Goal: Browse casually: Explore the website without a specific task or goal

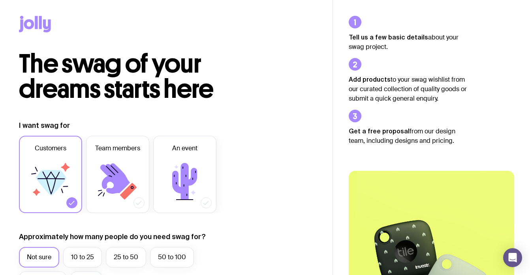
click at [36, 30] on icon at bounding box center [35, 24] width 32 height 17
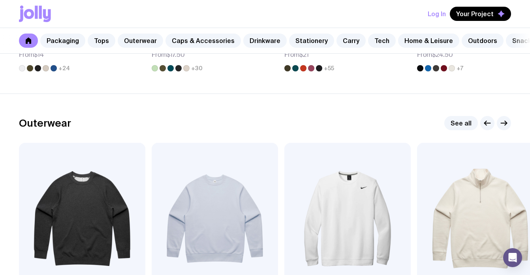
scroll to position [596, 0]
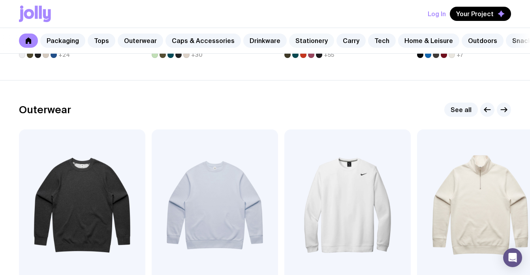
click at [307, 39] on link "Stationery" at bounding box center [311, 41] width 45 height 14
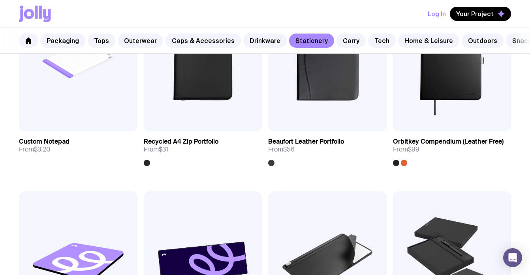
scroll to position [1023, 0]
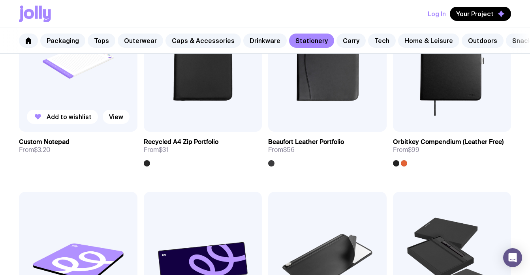
click at [84, 77] on img at bounding box center [78, 61] width 118 height 142
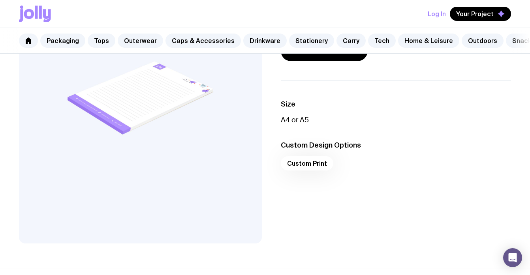
scroll to position [113, 0]
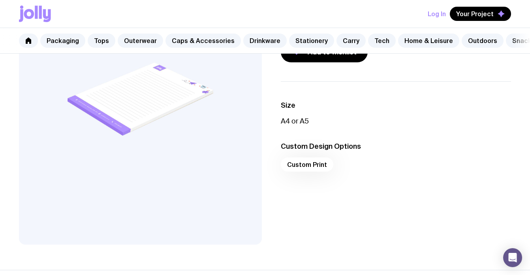
click at [305, 166] on div "Custom Print" at bounding box center [396, 166] width 230 height 19
click at [309, 168] on div "Custom Print" at bounding box center [396, 166] width 230 height 19
click at [314, 150] on h3 "Custom Design Options" at bounding box center [396, 146] width 230 height 9
click at [316, 161] on div "Custom Print" at bounding box center [396, 166] width 230 height 19
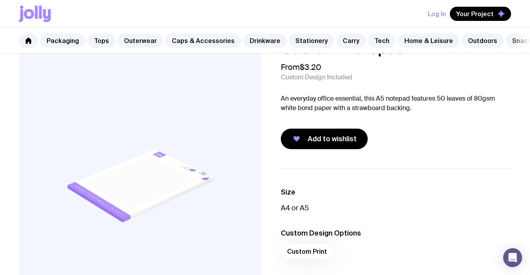
scroll to position [0, 0]
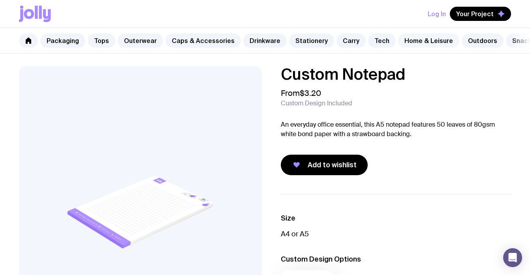
click at [427, 41] on link "Home & Leisure" at bounding box center [428, 41] width 61 height 14
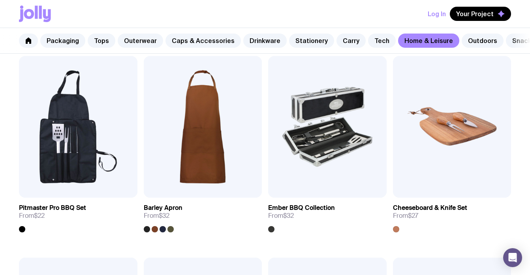
scroll to position [553, 0]
click at [473, 39] on link "Outdoors" at bounding box center [482, 41] width 42 height 14
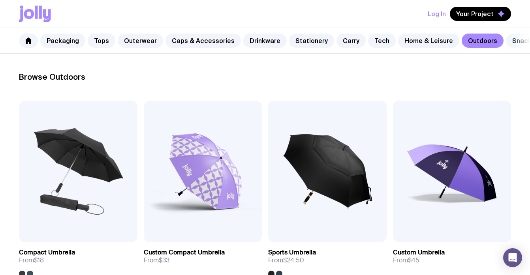
scroll to position [0, 13]
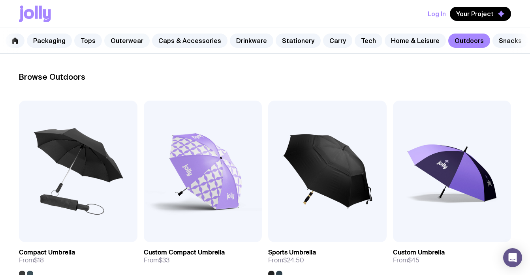
click at [126, 38] on link "Outerwear" at bounding box center [126, 41] width 45 height 14
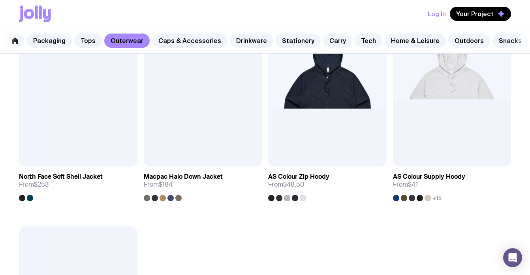
scroll to position [996, 0]
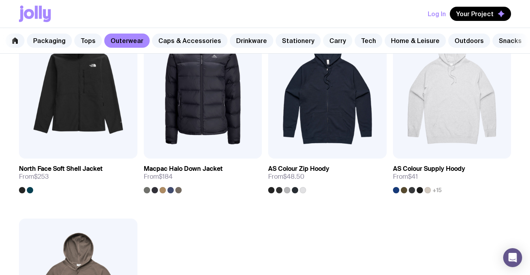
click at [323, 41] on link "Carry" at bounding box center [337, 41] width 29 height 14
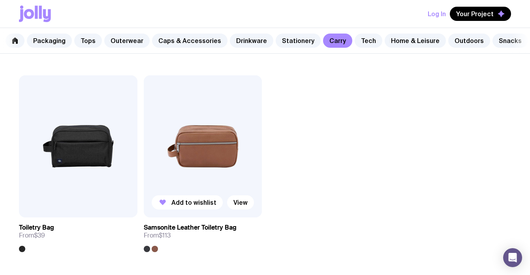
scroll to position [1745, 0]
click at [199, 135] on img at bounding box center [203, 146] width 118 height 142
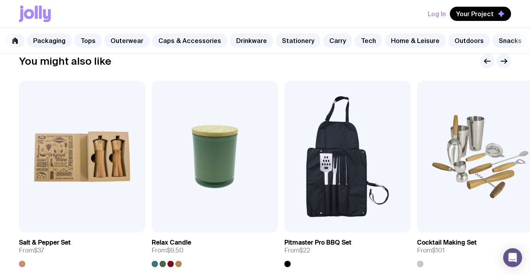
scroll to position [530, 0]
